Goal: Task Accomplishment & Management: Complete application form

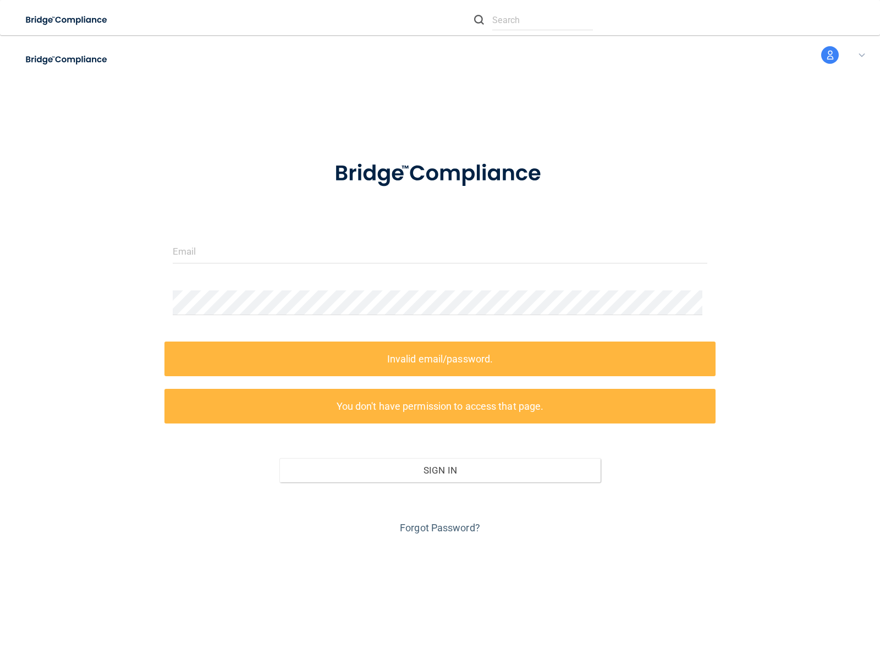
click at [440, 330] on form "Invalid email/password. You don't have permission to access that page. Sign In …" at bounding box center [440, 341] width 535 height 392
click at [81, 20] on img at bounding box center [66, 20] width 101 height 23
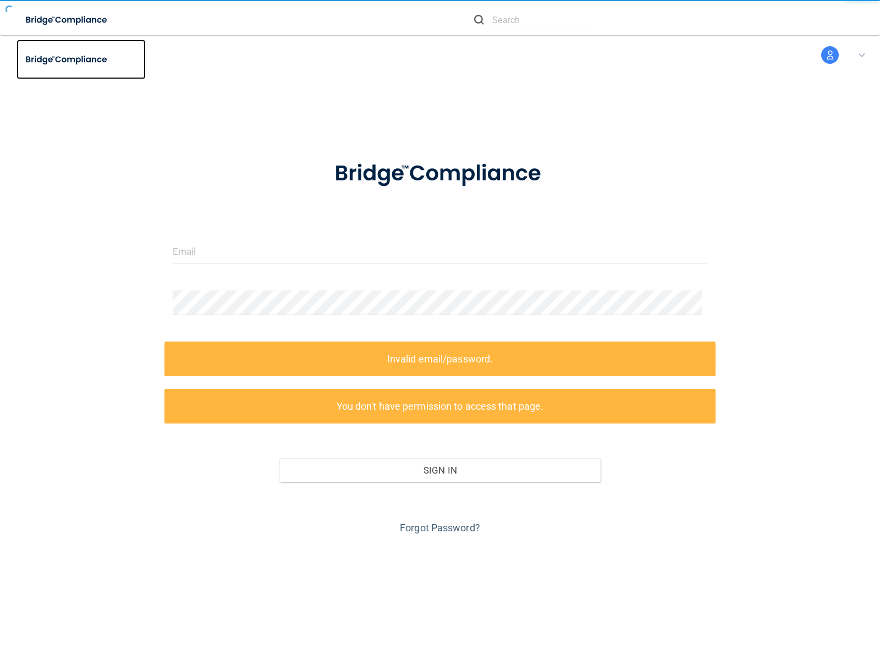
click at [81, 59] on img at bounding box center [66, 59] width 101 height 23
click at [533, 20] on input "text" at bounding box center [542, 20] width 101 height 20
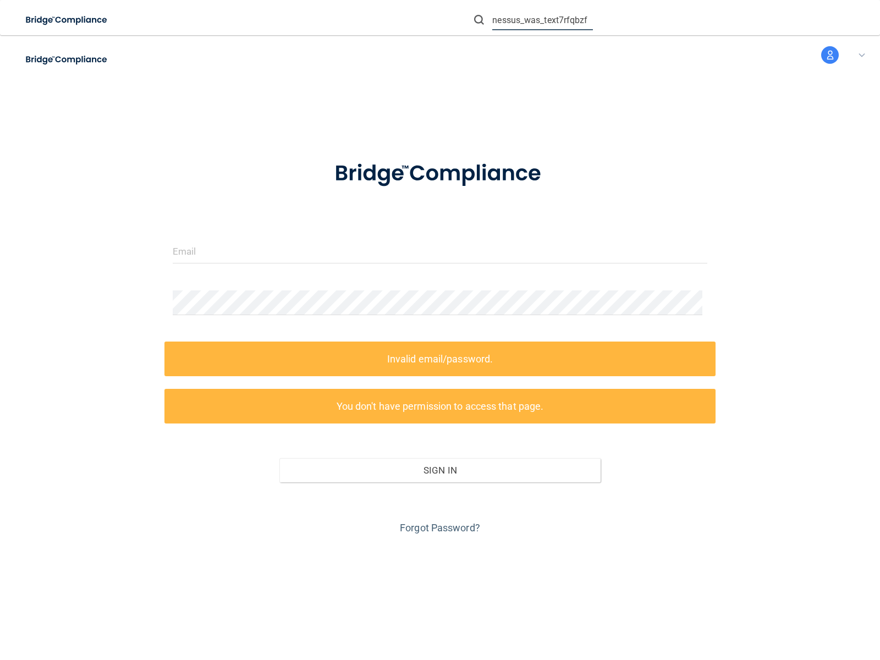
type input "nessus_was_text7rfqbzf4"
type input "nessus_was_textwsfyo118"
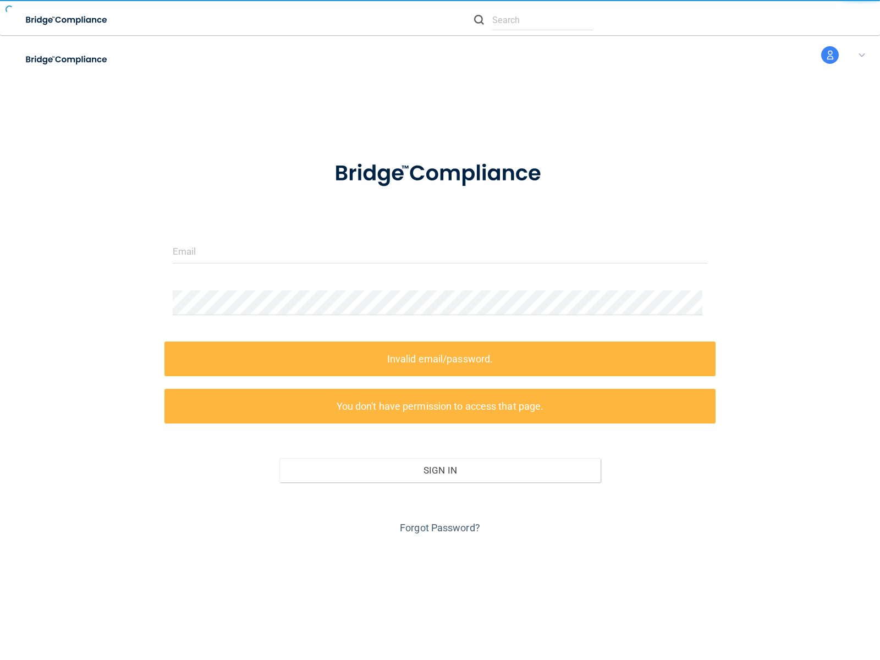
click at [479, 20] on img at bounding box center [479, 20] width 10 height 10
type input "nessus_was_textpxkd15dh"
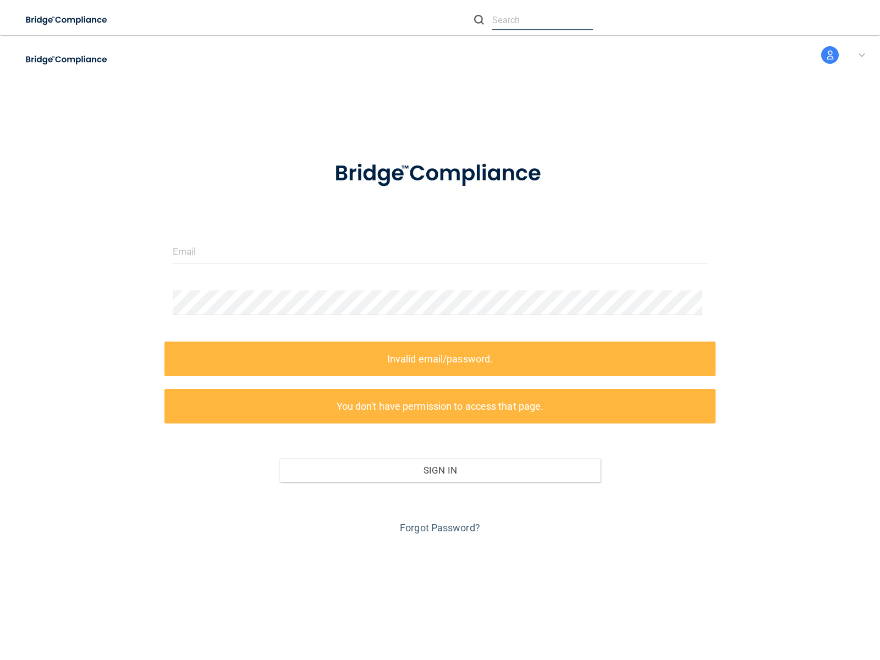
click at [542, 20] on input "text" at bounding box center [542, 20] width 101 height 20
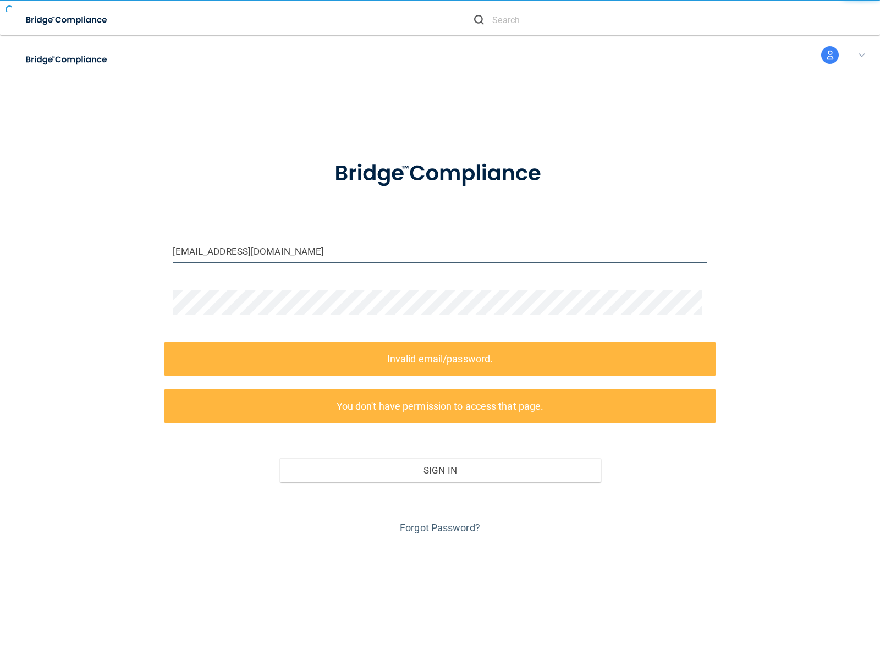
type input "[EMAIL_ADDRESS][DOMAIN_NAME]"
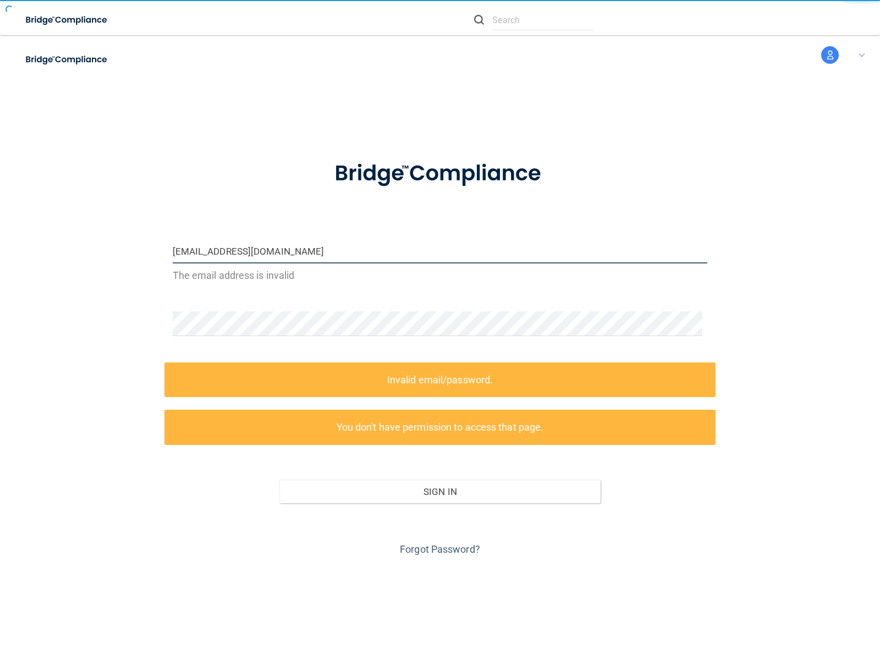
type input "[EMAIL_ADDRESS][DOMAIN_NAME]"
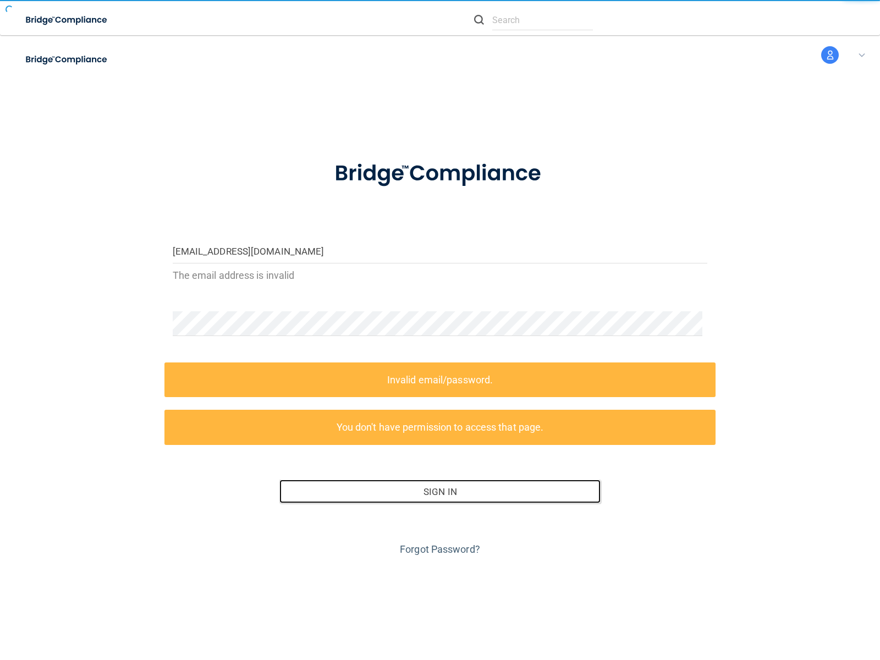
click at [436, 491] on button "Sign In" at bounding box center [439, 492] width 321 height 24
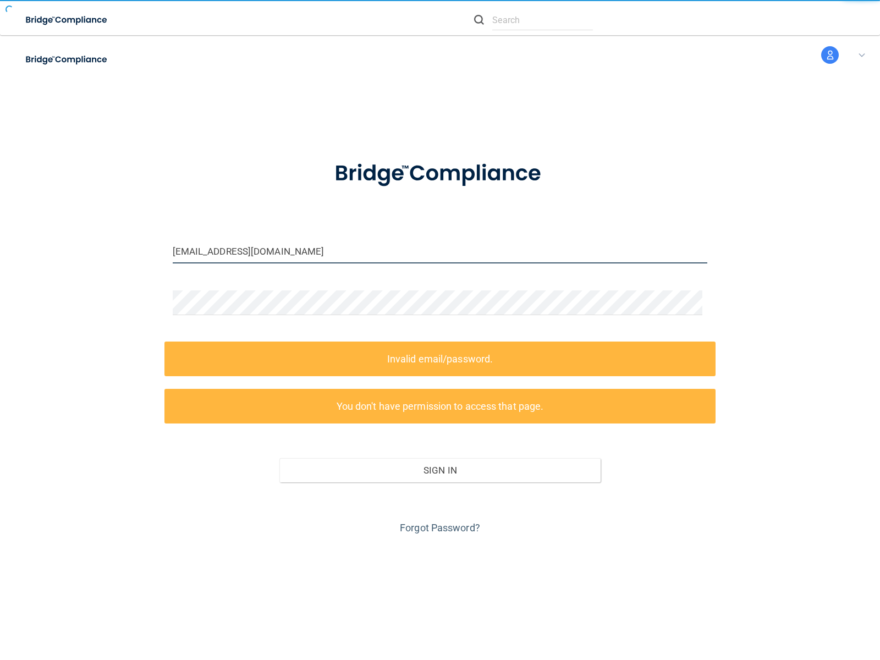
type input "[EMAIL_ADDRESS][DOMAIN_NAME]"
click at [436, 251] on input "email" at bounding box center [440, 251] width 535 height 25
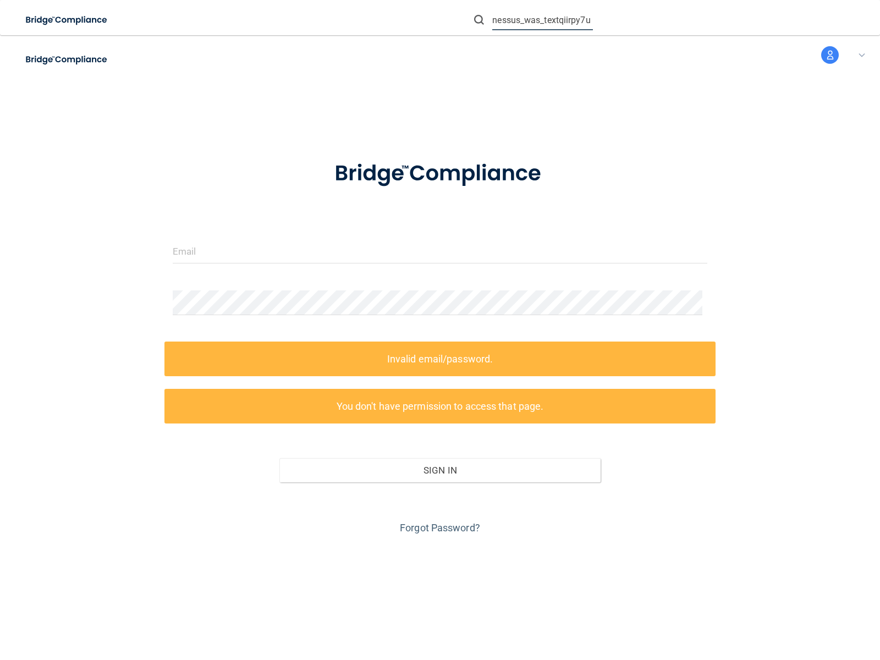
type input "nessus_was_textqiirpy7u"
type input "[EMAIL_ADDRESS][DOMAIN_NAME]"
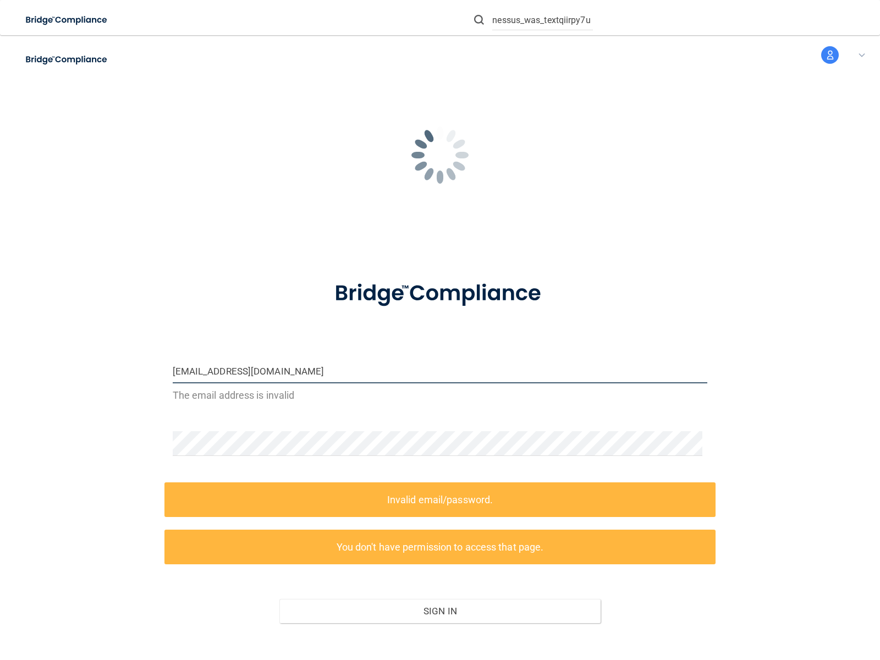
type input "wasscany8avd45g@tenable.com"
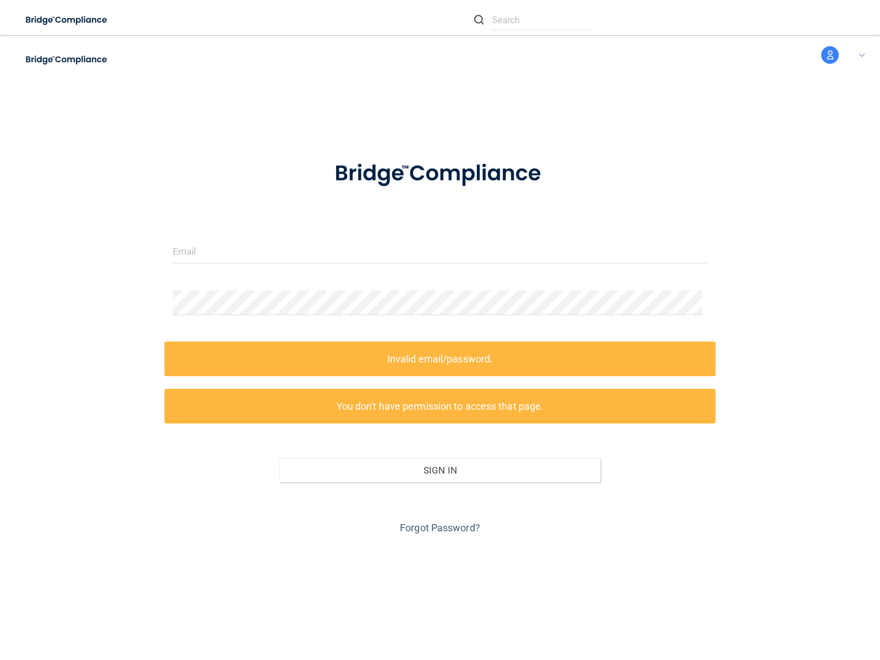
click at [436, 527] on link "Forgot Password?" at bounding box center [440, 528] width 80 height 12
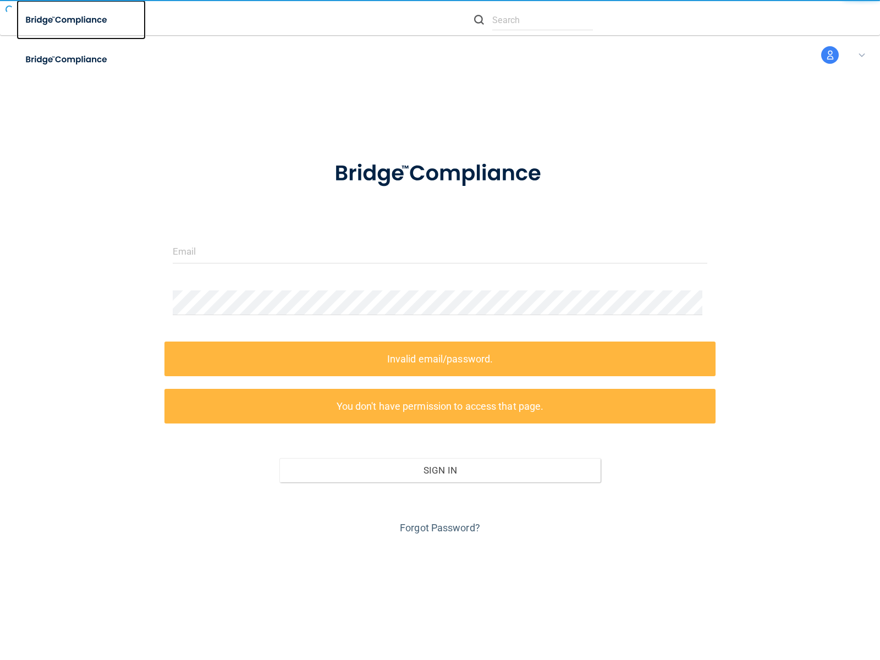
click at [81, 20] on img at bounding box center [66, 20] width 101 height 23
click at [440, 330] on form "Invalid email/password. You don't have permission to access that page. Sign In …" at bounding box center [440, 341] width 535 height 392
